Goal: Transaction & Acquisition: Obtain resource

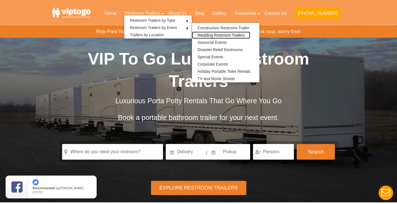
click at [220, 35] on link "Wedding Restroom Trailers" at bounding box center [221, 34] width 58 height 7
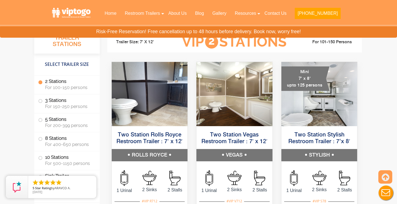
scroll to position [520, 0]
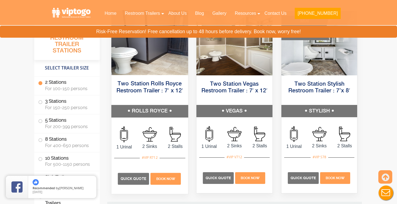
scroll to position [307, 0]
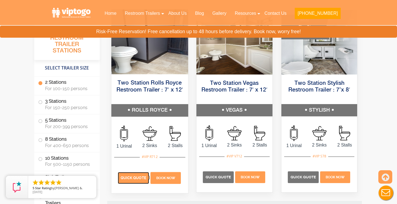
click at [138, 176] on span "Quick Quote" at bounding box center [133, 178] width 26 height 4
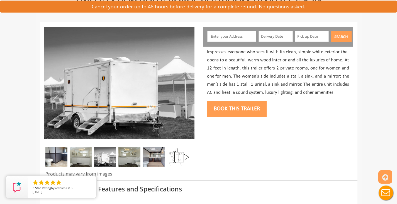
scroll to position [59, 0]
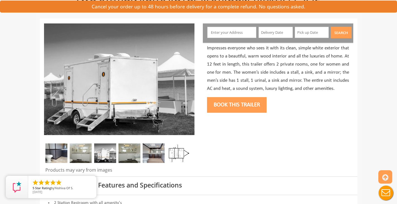
click at [85, 152] on img at bounding box center [81, 153] width 22 height 20
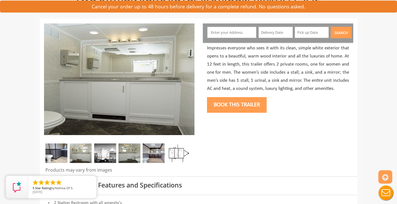
click at [105, 155] on img at bounding box center [105, 153] width 22 height 20
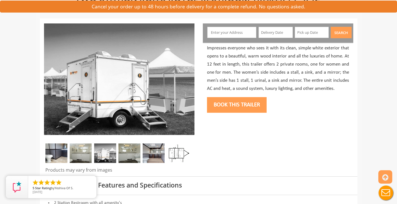
click at [124, 155] on img at bounding box center [129, 153] width 22 height 20
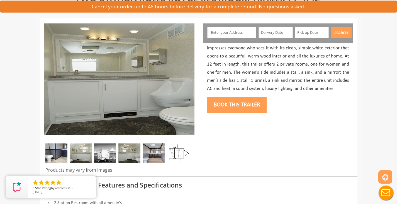
click at [140, 153] on img at bounding box center [129, 153] width 22 height 20
click at [154, 155] on img at bounding box center [154, 153] width 22 height 20
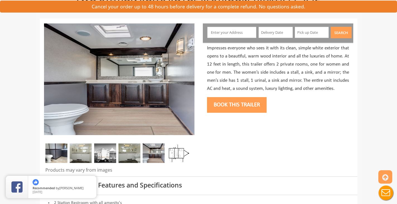
click at [176, 156] on img at bounding box center [178, 153] width 22 height 20
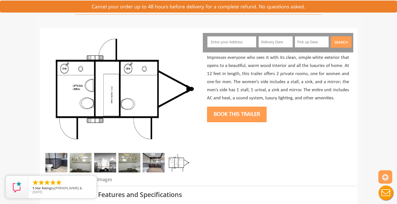
scroll to position [0, 0]
